Goal: Task Accomplishment & Management: Complete application form

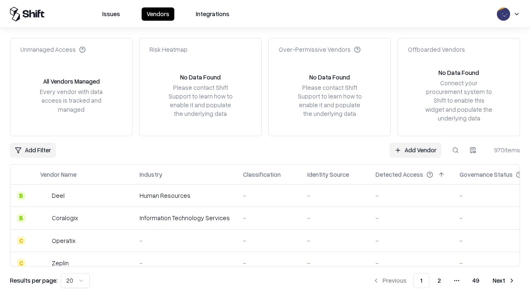
click at [415, 150] on link "Add Vendor" at bounding box center [415, 150] width 52 height 15
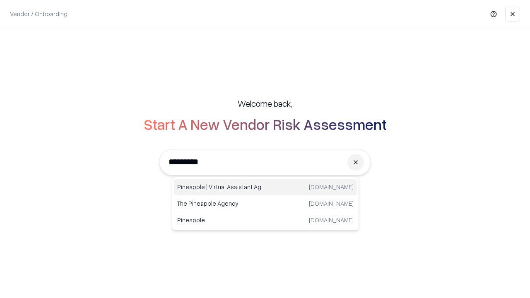
click at [265, 187] on div "Pineapple | Virtual Assistant Agency [DOMAIN_NAME]" at bounding box center [265, 187] width 183 height 17
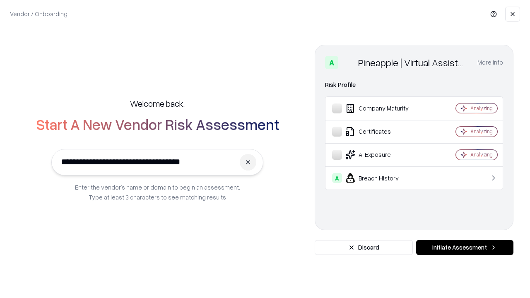
type input "**********"
click at [464, 247] on button "Initiate Assessment" at bounding box center [464, 247] width 97 height 15
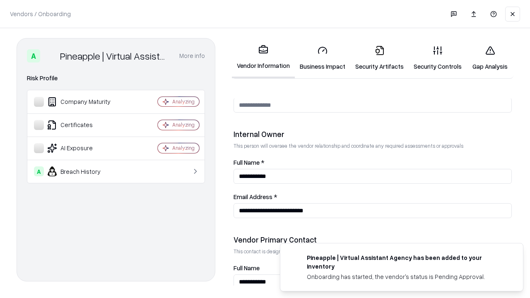
scroll to position [429, 0]
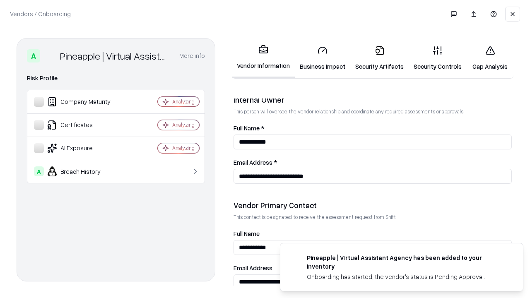
click at [322, 58] on link "Business Impact" at bounding box center [322, 58] width 55 height 38
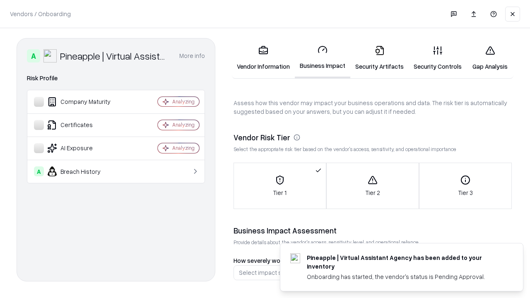
click at [489, 58] on link "Gap Analysis" at bounding box center [489, 58] width 47 height 38
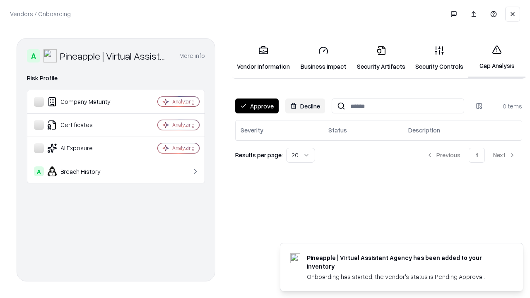
click at [257, 106] on button "Approve" at bounding box center [256, 105] width 43 height 15
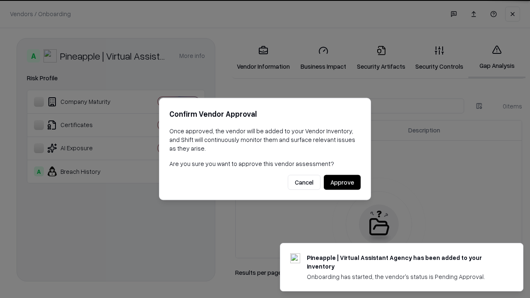
click at [342, 182] on button "Approve" at bounding box center [342, 182] width 37 height 15
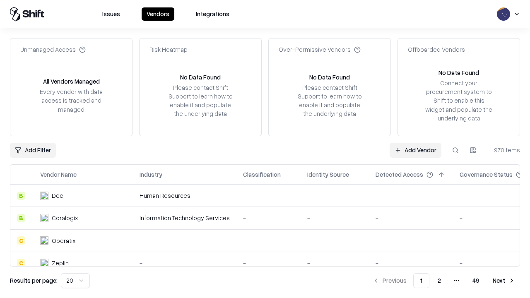
type input "**********"
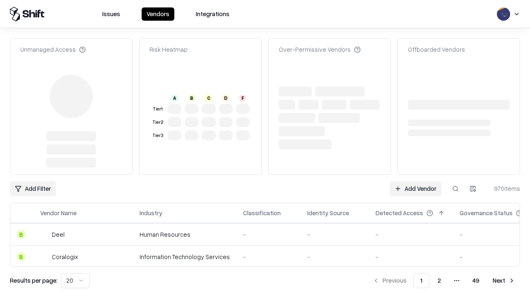
click at [415, 189] on link "Add Vendor" at bounding box center [415, 188] width 52 height 15
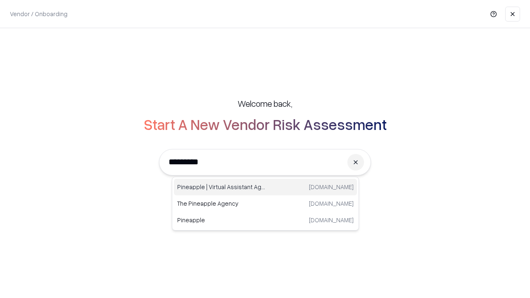
click at [265, 187] on div "Pineapple | Virtual Assistant Agency [DOMAIN_NAME]" at bounding box center [265, 187] width 183 height 17
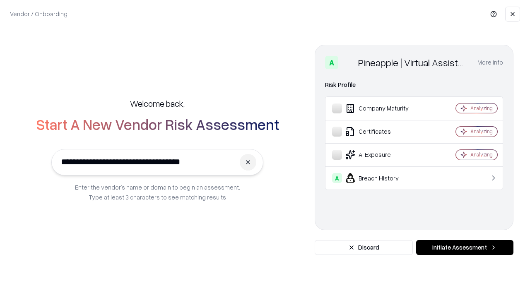
type input "**********"
click at [464, 247] on button "Initiate Assessment" at bounding box center [464, 247] width 97 height 15
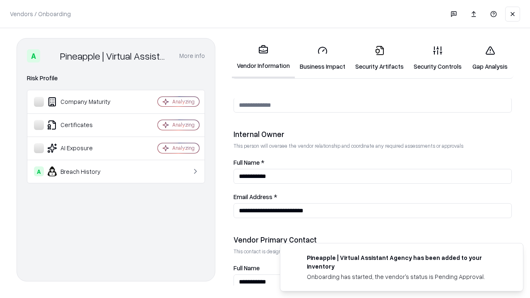
scroll to position [429, 0]
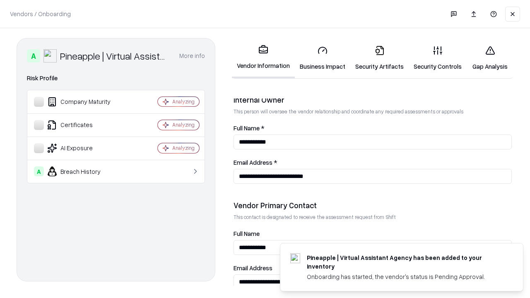
click at [489, 58] on link "Gap Analysis" at bounding box center [489, 58] width 47 height 38
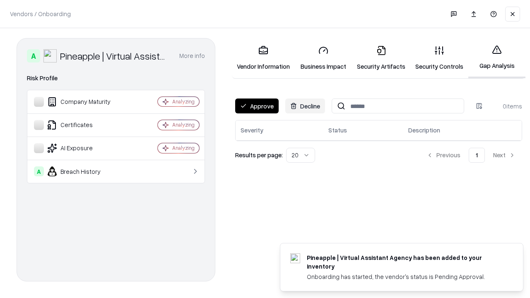
click at [257, 106] on button "Approve" at bounding box center [256, 105] width 43 height 15
